Goal: Task Accomplishment & Management: Use online tool/utility

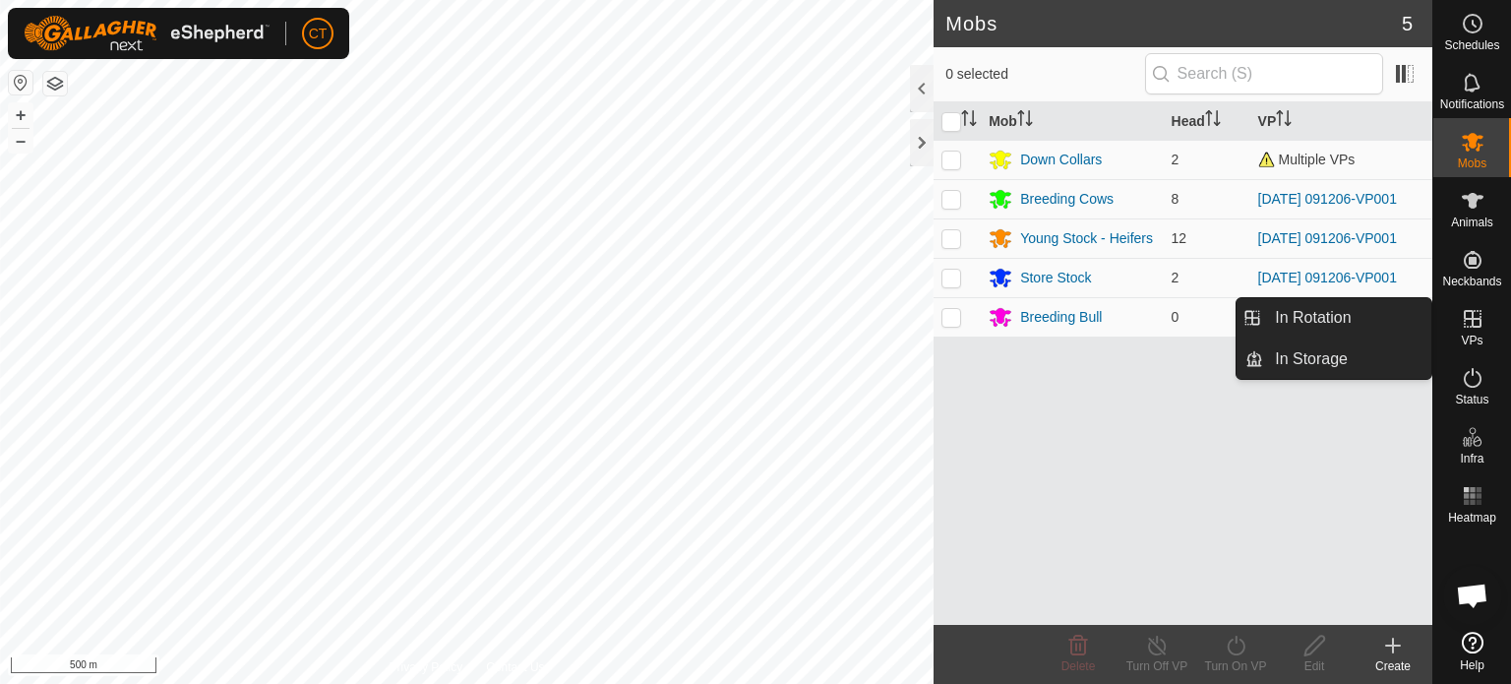
click at [1472, 320] on icon at bounding box center [1473, 319] width 18 height 18
click at [1475, 325] on icon at bounding box center [1473, 319] width 24 height 24
click at [1319, 314] on link "In Rotation" at bounding box center [1347, 317] width 168 height 39
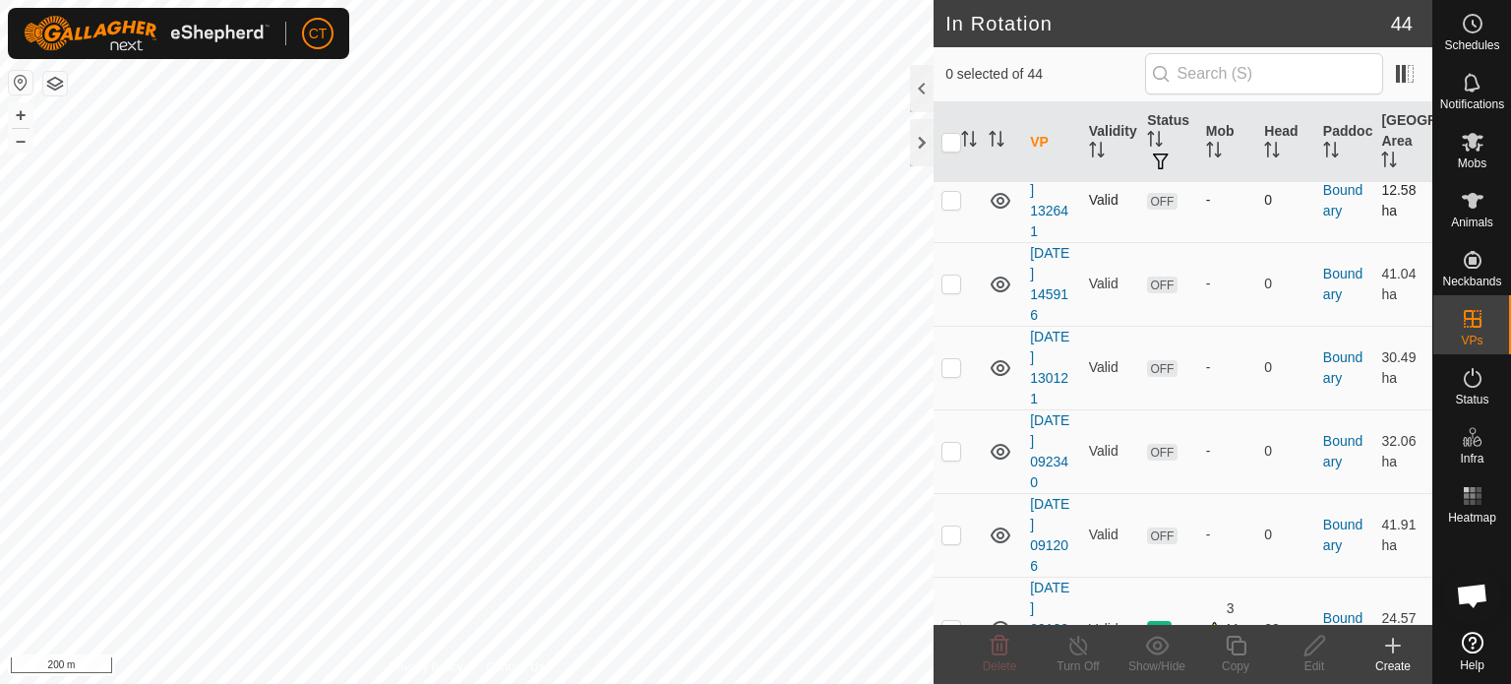
scroll to position [3330, 0]
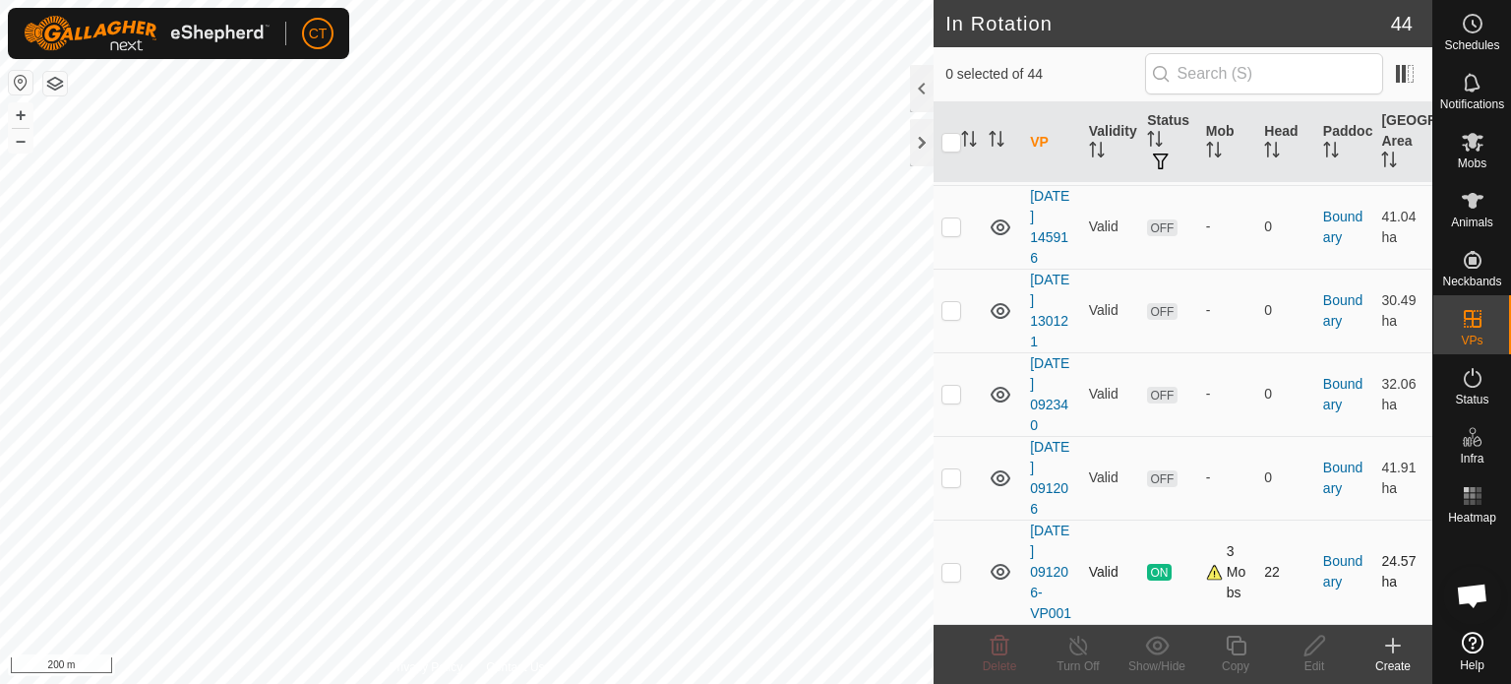
click at [950, 564] on p-checkbox at bounding box center [952, 572] width 20 height 16
checkbox input "true"
click at [1246, 645] on icon at bounding box center [1236, 646] width 20 height 20
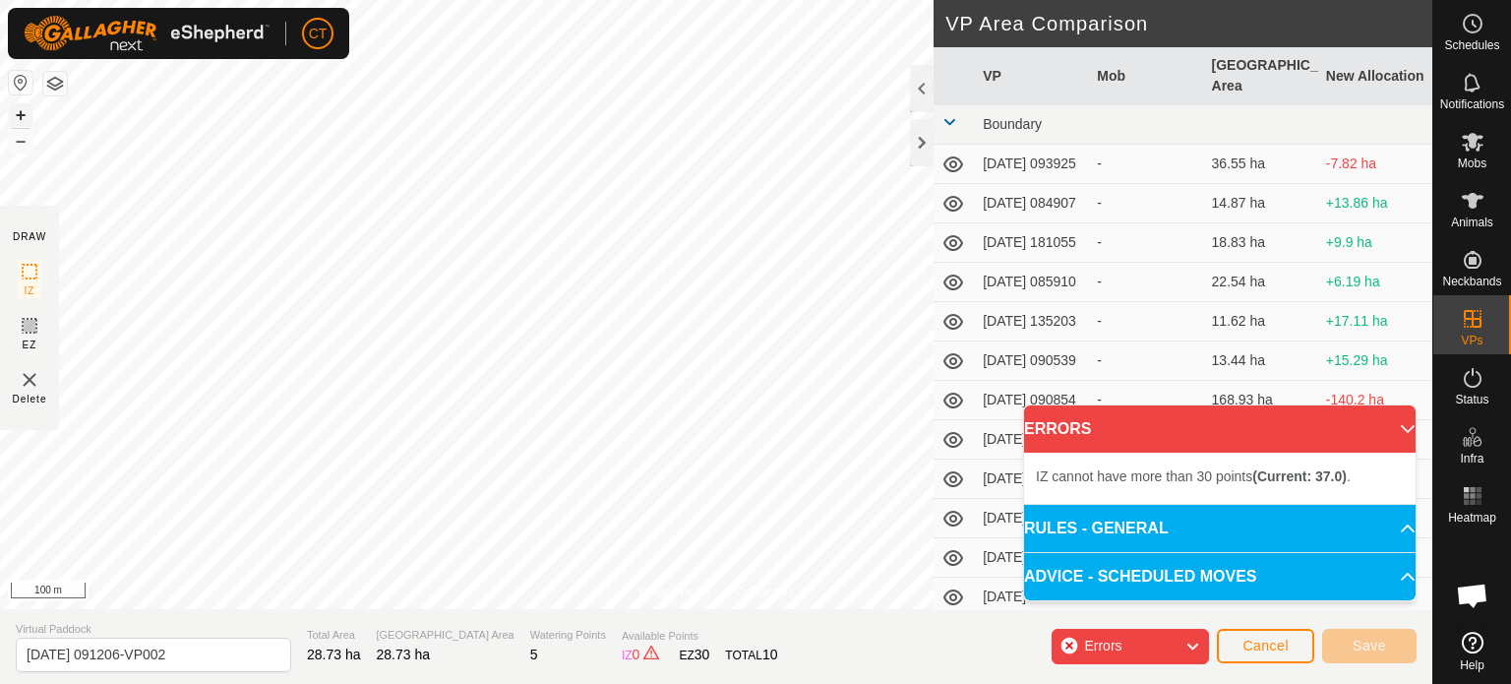
click at [13, 126] on div "IZ interior angle must be larger than 80° (Current: 38.0°) . + – ⇧ i 100 m" at bounding box center [716, 304] width 1433 height 609
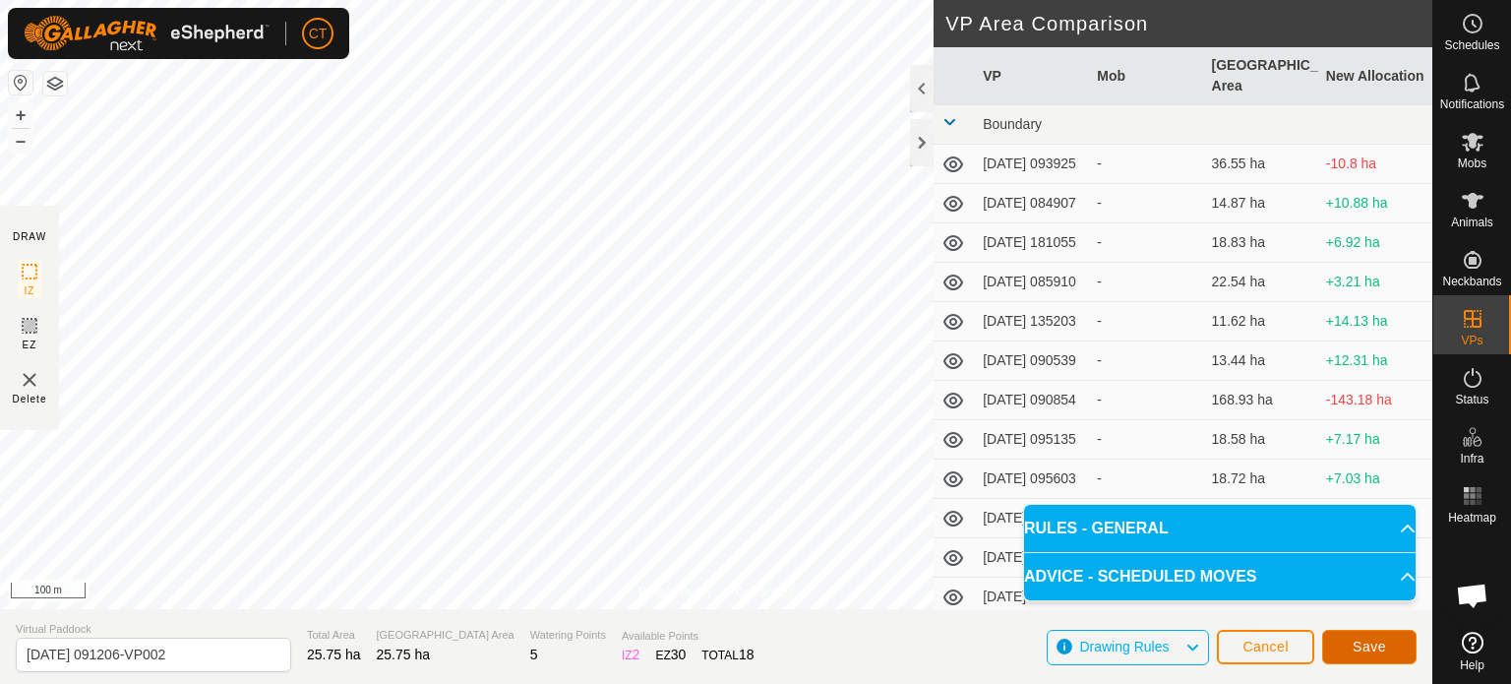
click at [1374, 648] on span "Save" at bounding box center [1369, 647] width 33 height 16
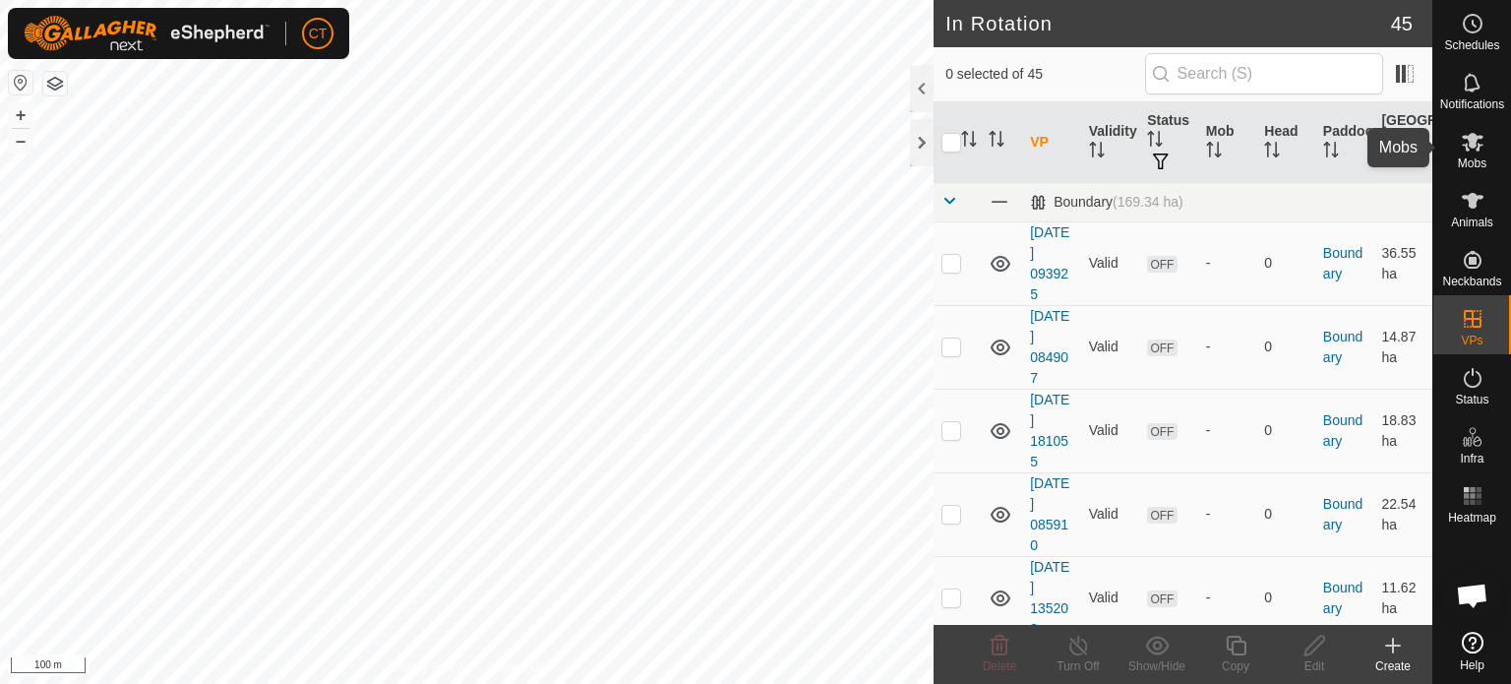
click at [1465, 157] on span "Mobs" at bounding box center [1472, 163] width 29 height 12
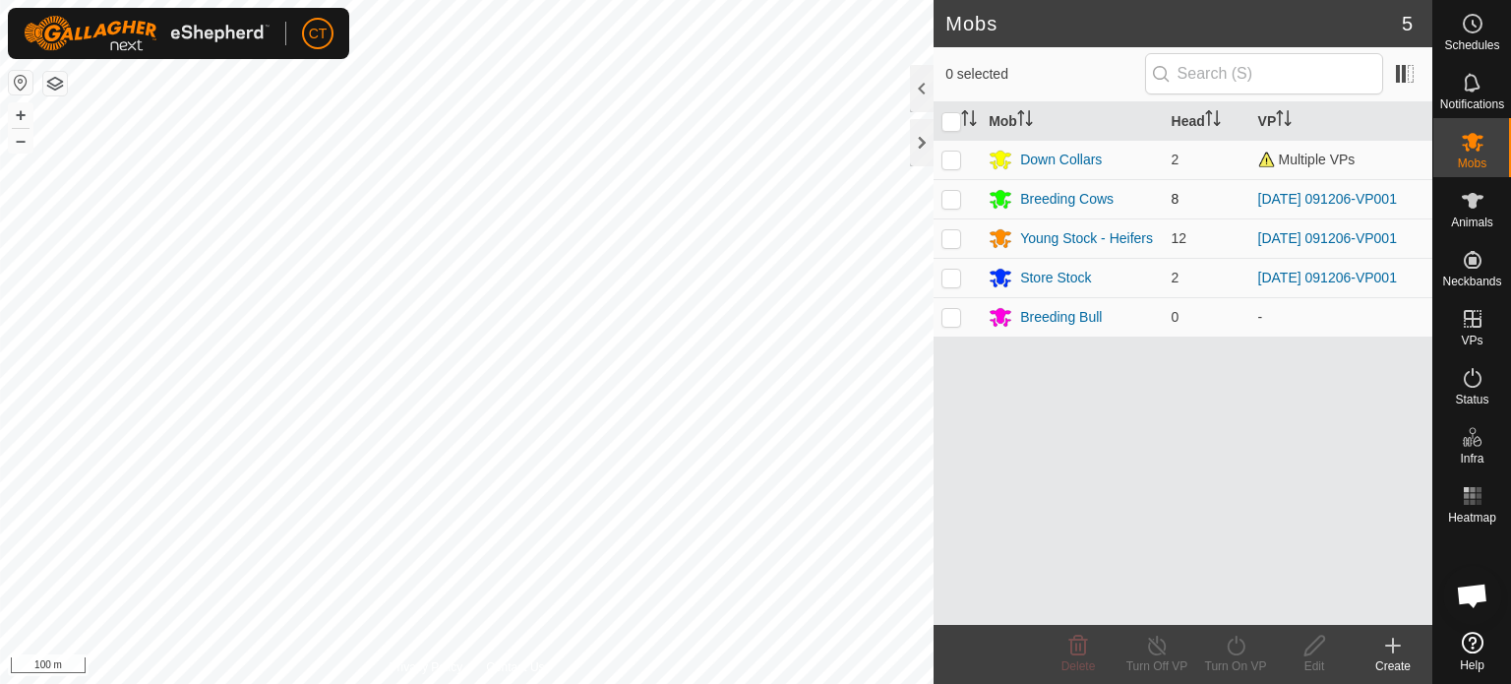
click at [956, 192] on p-checkbox at bounding box center [952, 199] width 20 height 16
checkbox input "true"
click at [951, 233] on p-checkbox at bounding box center [952, 238] width 20 height 16
checkbox input "true"
click at [955, 271] on p-checkbox at bounding box center [952, 278] width 20 height 16
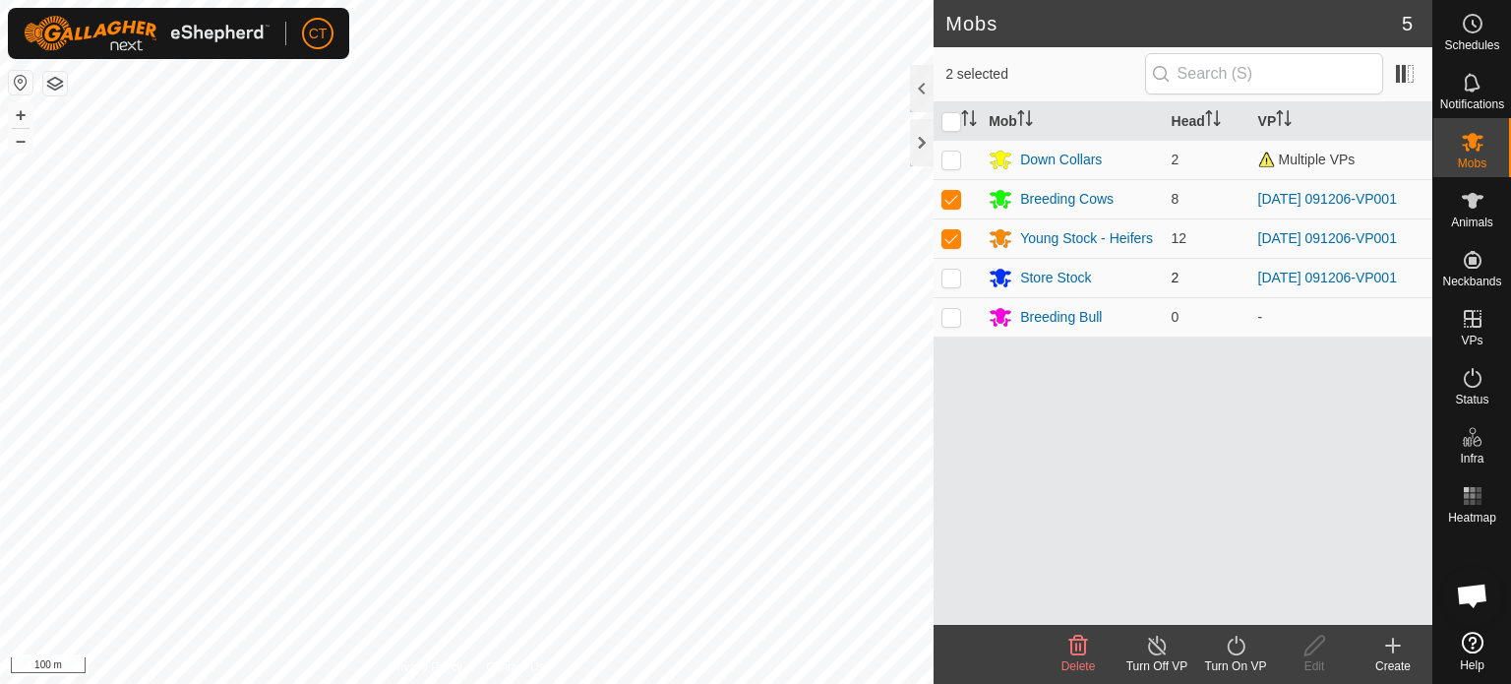
checkbox input "true"
click at [1239, 643] on icon at bounding box center [1236, 646] width 25 height 24
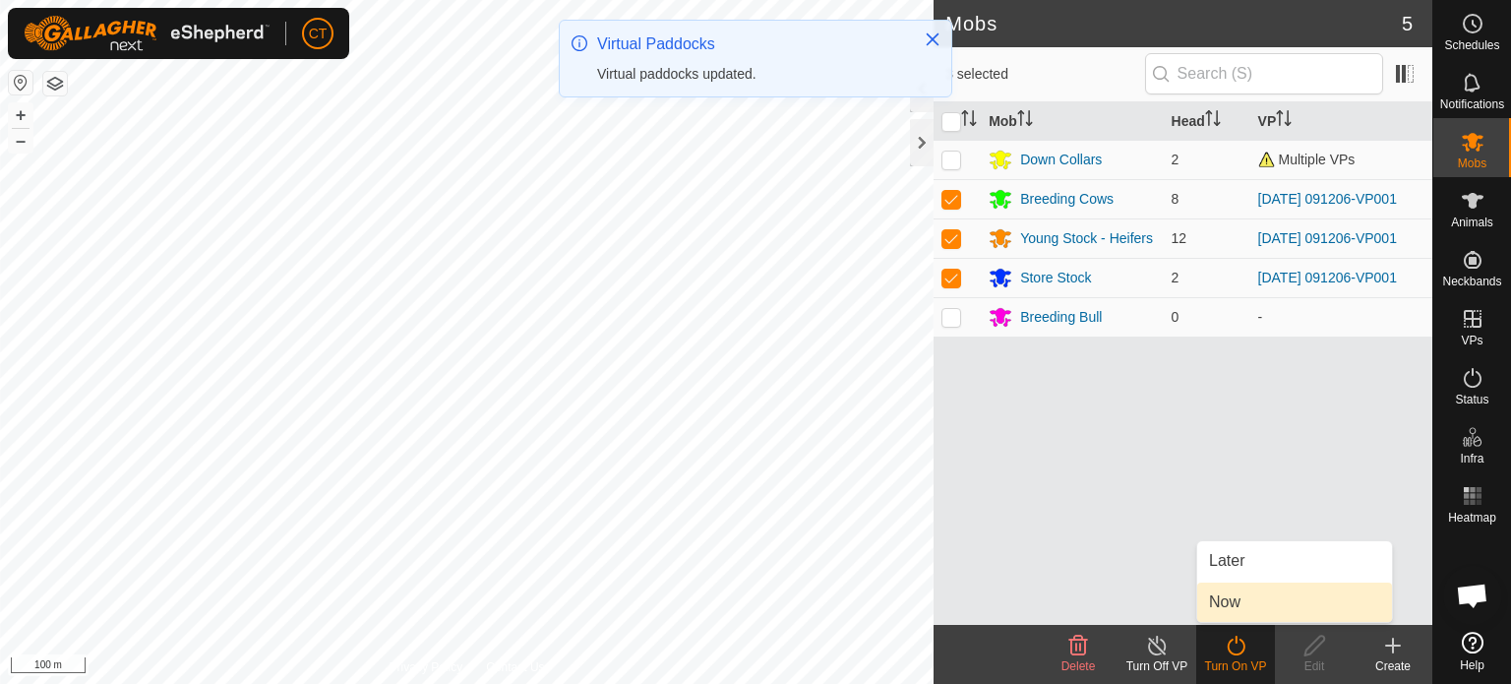
click at [1240, 601] on link "Now" at bounding box center [1295, 602] width 195 height 39
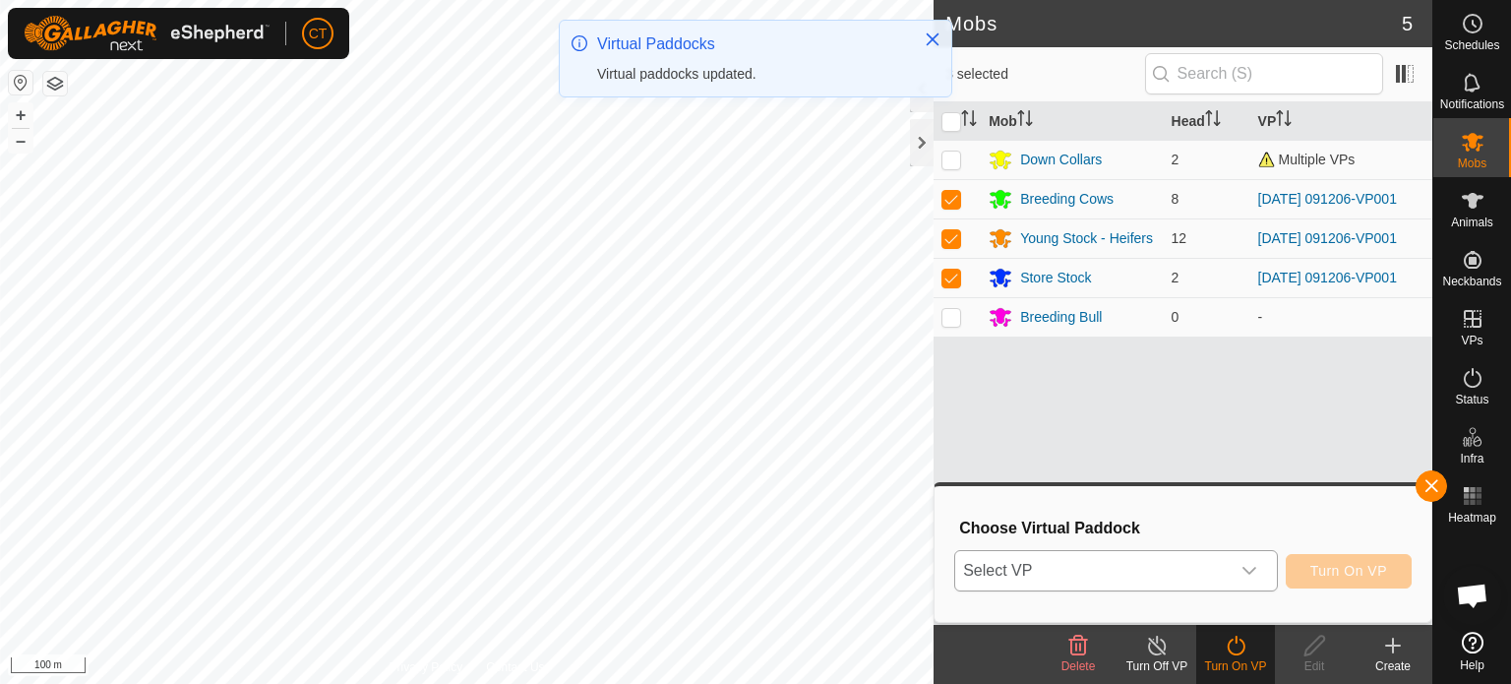
click at [1102, 580] on span "Select VP" at bounding box center [1092, 570] width 275 height 39
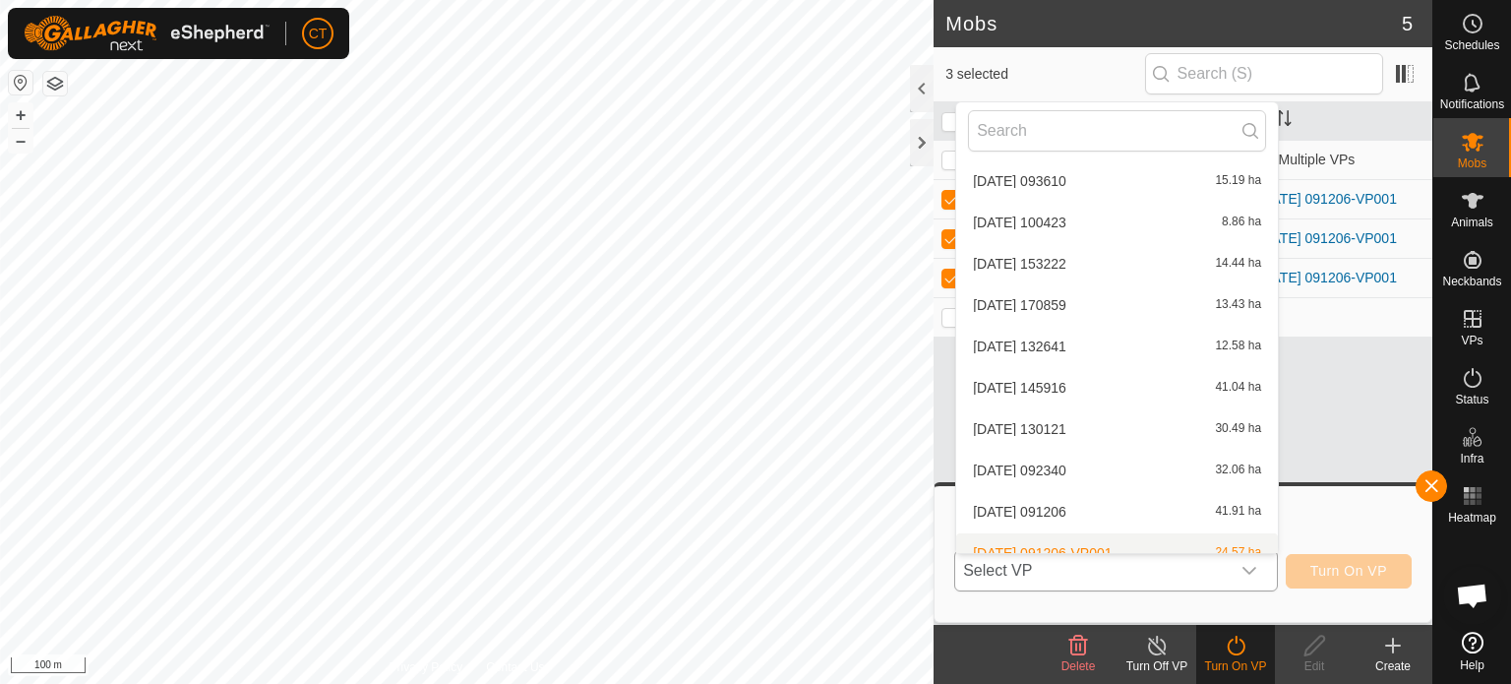
scroll to position [1509, 0]
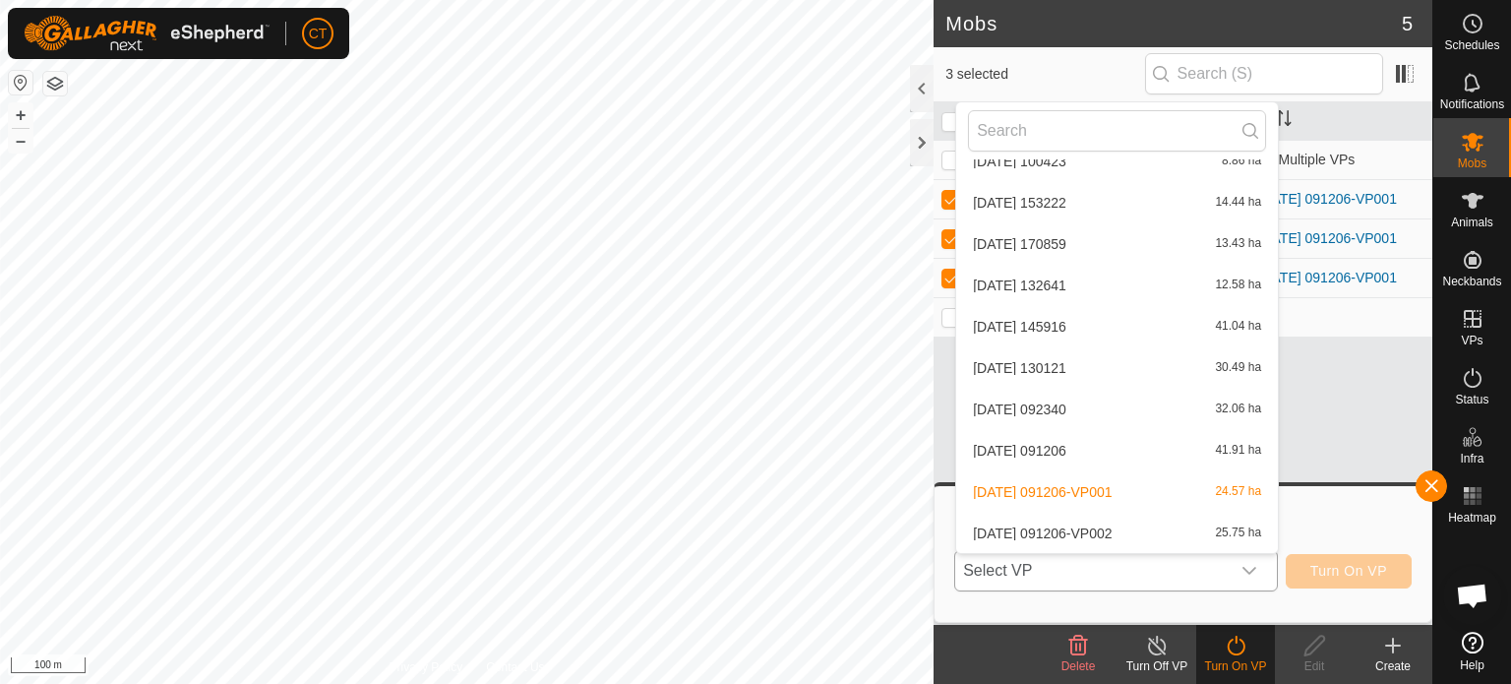
click at [1145, 534] on li "[DATE] 091206-VP002 25.75 ha" at bounding box center [1117, 533] width 322 height 39
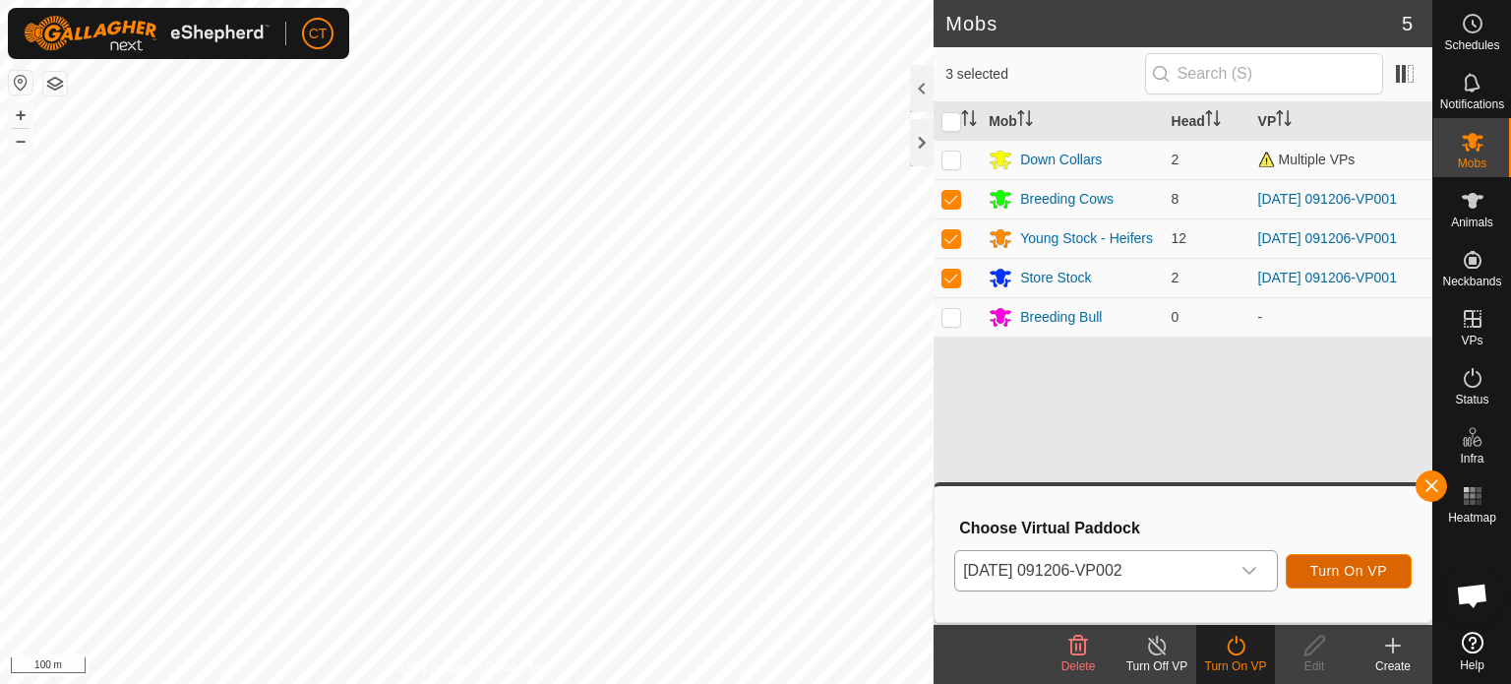
click at [1335, 566] on span "Turn On VP" at bounding box center [1349, 571] width 77 height 16
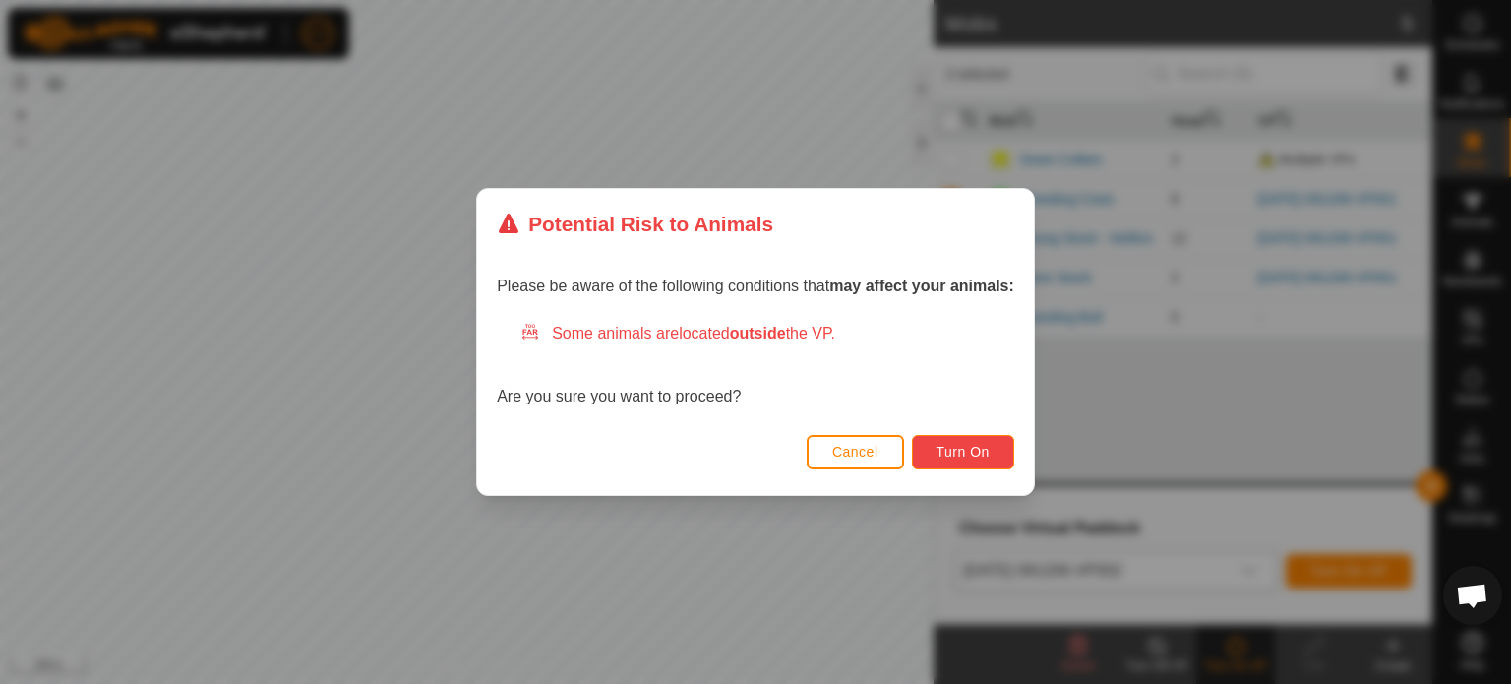
click at [956, 444] on span "Turn On" at bounding box center [963, 452] width 53 height 16
